Goal: Find contact information: Find contact information

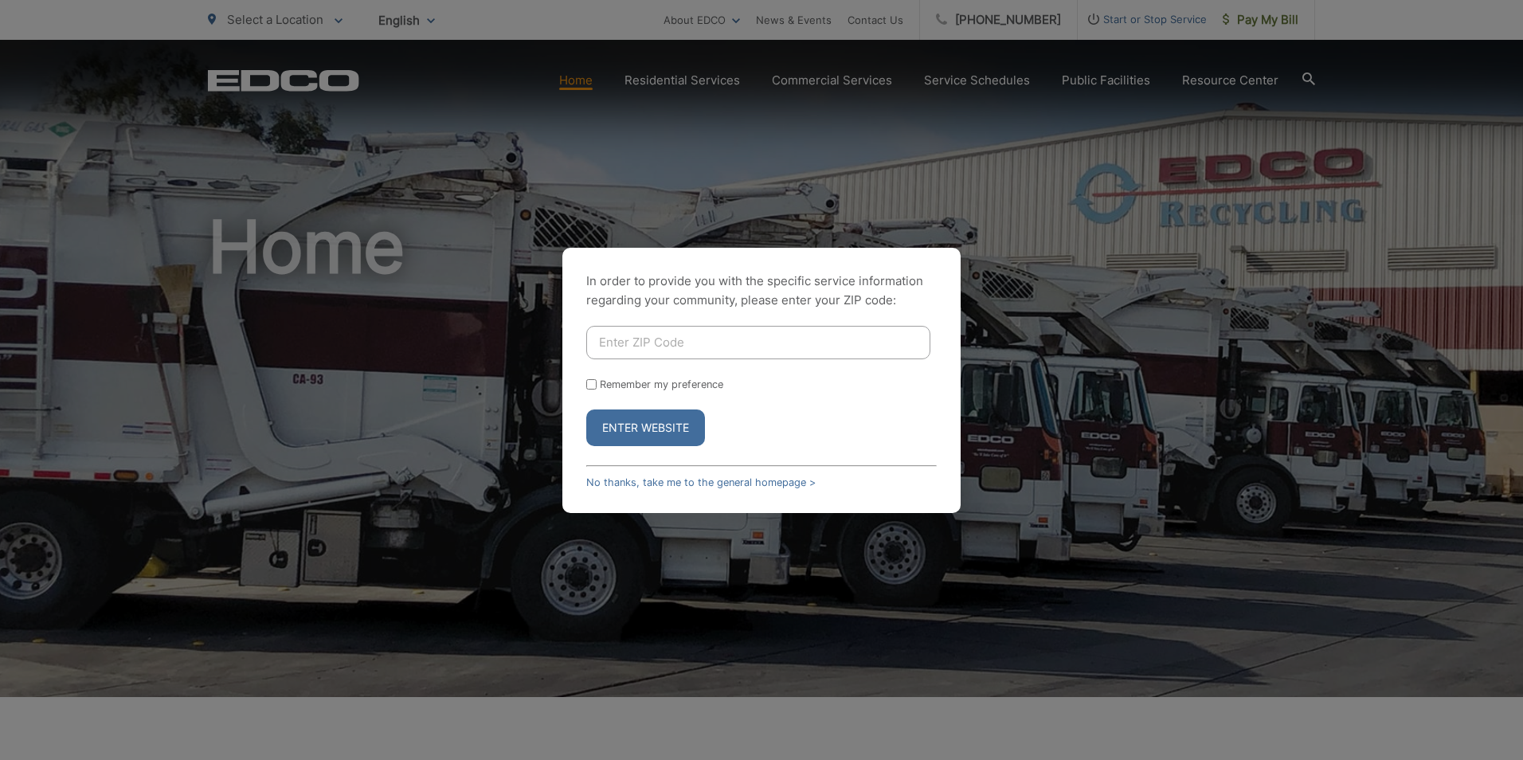
click at [639, 361] on form "Remember my preference Enter Website" at bounding box center [761, 386] width 350 height 120
click at [642, 335] on input "Enter ZIP Code" at bounding box center [758, 342] width 344 height 33
type input "92116"
click at [663, 436] on button "Enter Website" at bounding box center [645, 427] width 119 height 37
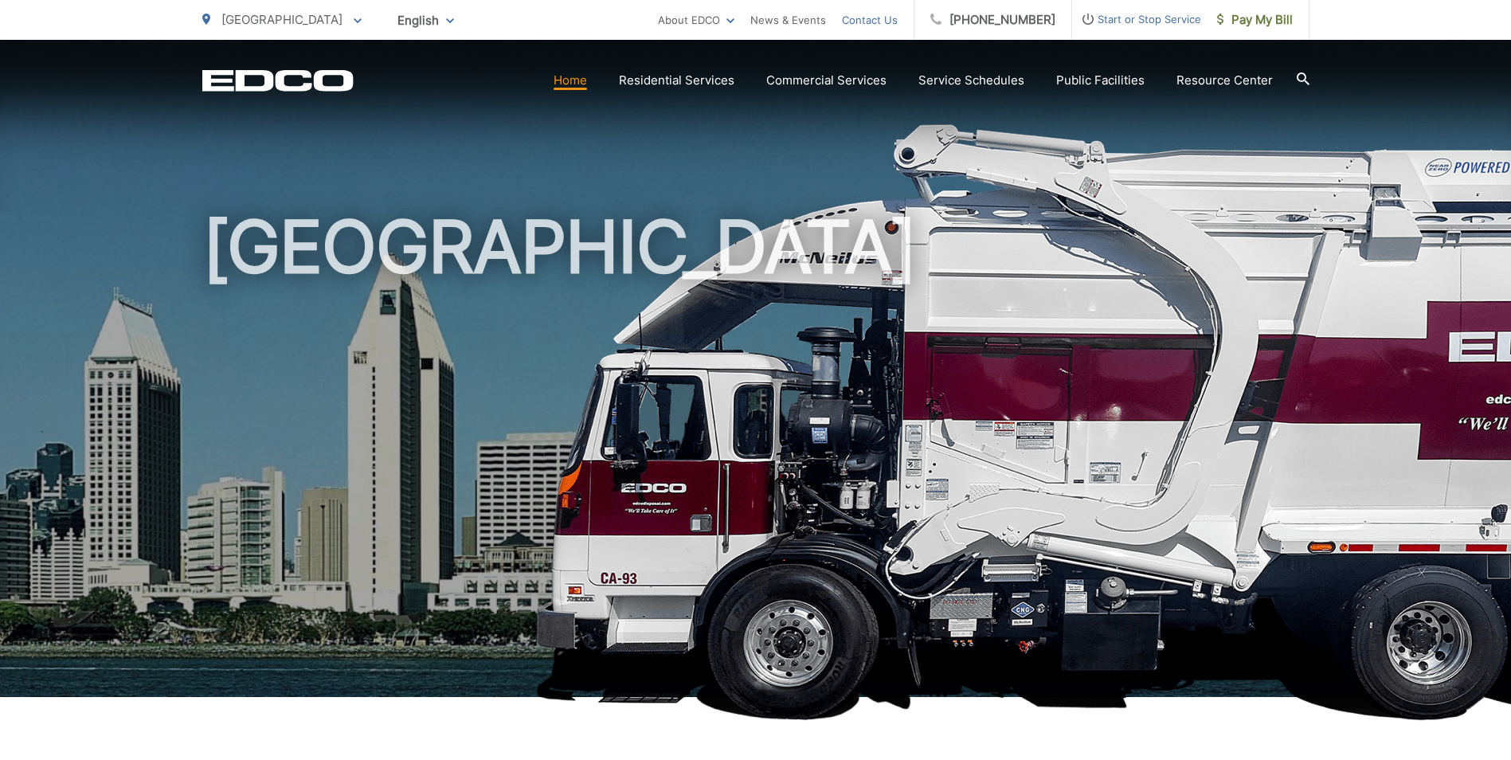
click at [898, 27] on link "Contact Us" at bounding box center [870, 19] width 56 height 19
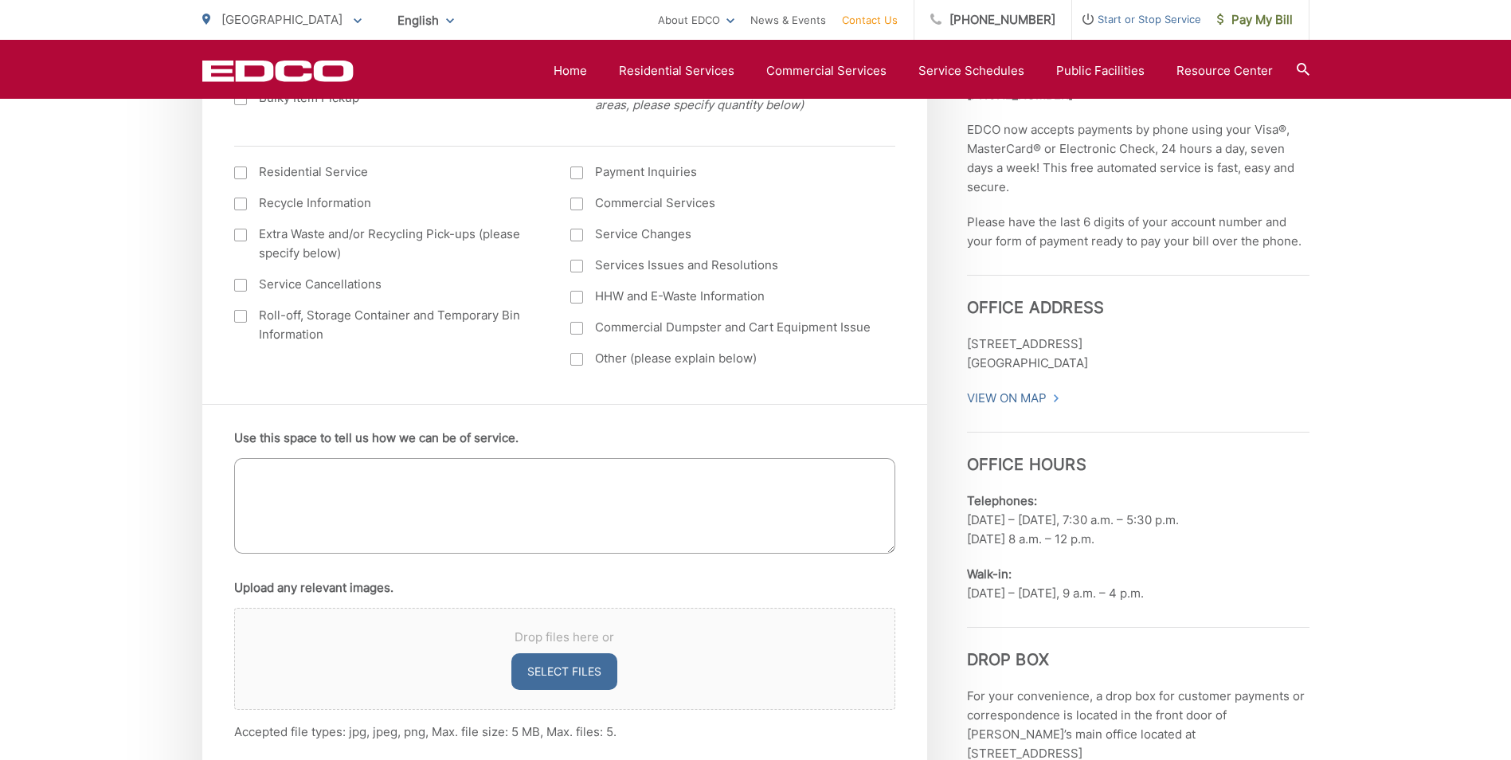
scroll to position [518, 0]
